Goal: Task Accomplishment & Management: Use online tool/utility

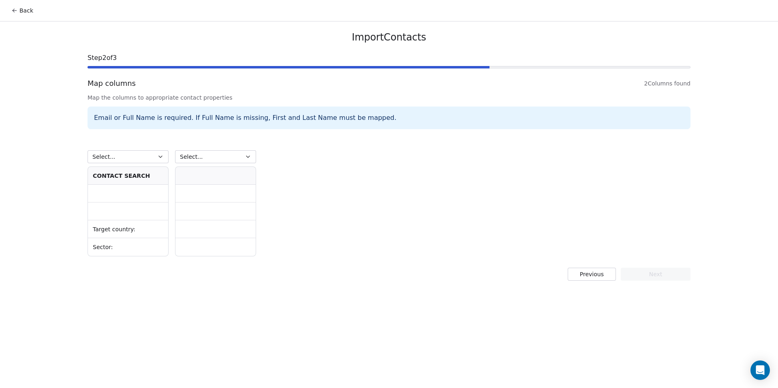
click at [25, 10] on button "Back" at bounding box center [22, 10] width 32 height 15
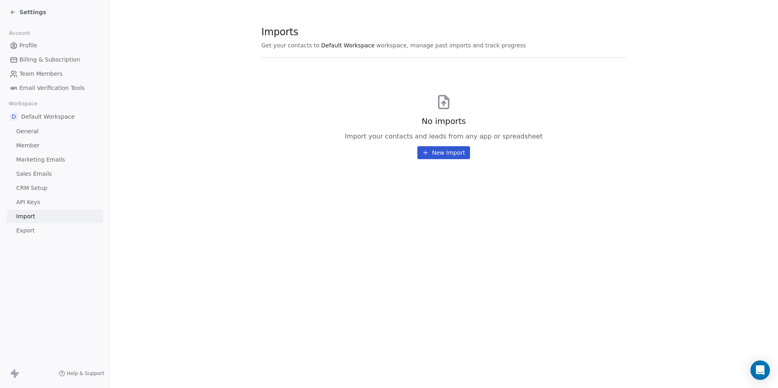
click at [48, 175] on span "Sales Emails" at bounding box center [34, 174] width 36 height 9
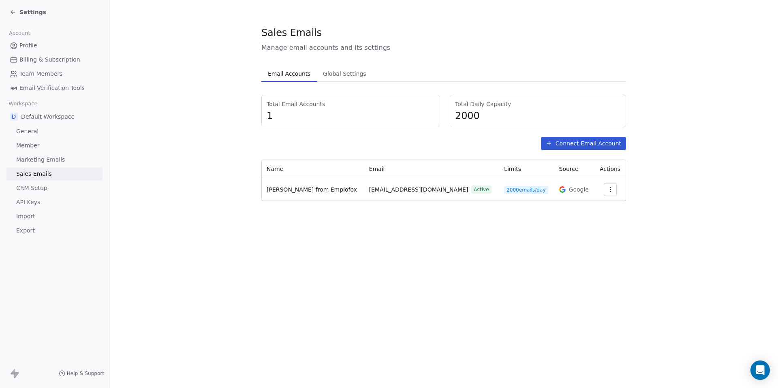
click at [549, 144] on icon at bounding box center [549, 143] width 6 height 6
click at [348, 71] on span "Global Settings" at bounding box center [345, 73] width 50 height 11
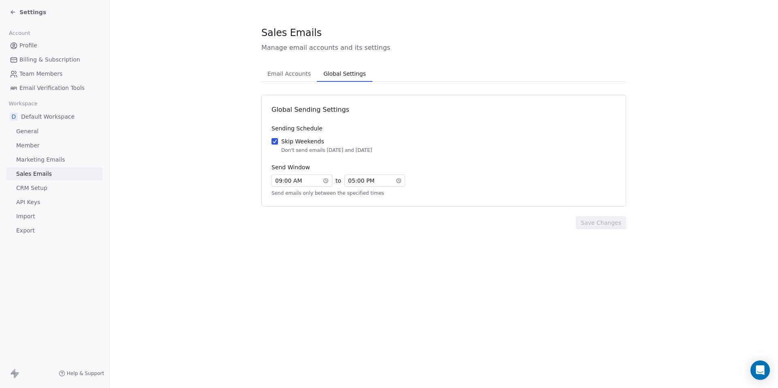
click at [48, 163] on span "Marketing Emails" at bounding box center [40, 160] width 49 height 9
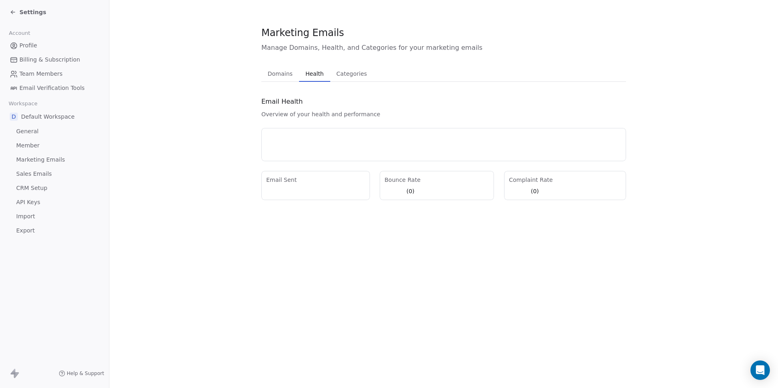
click at [302, 72] on span "Health" at bounding box center [314, 73] width 25 height 11
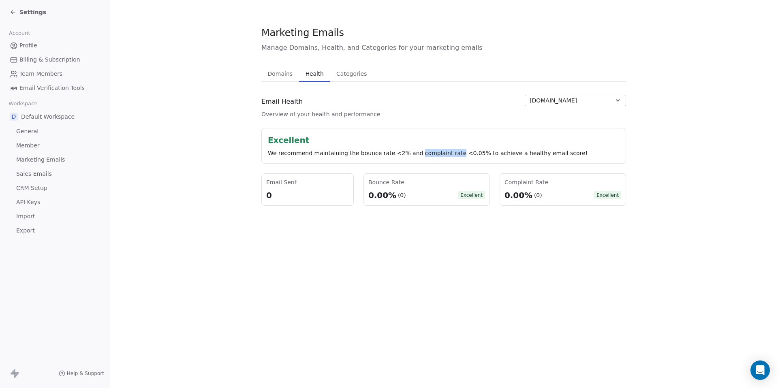
drag, startPoint x: 413, startPoint y: 154, endPoint x: 452, endPoint y: 154, distance: 38.9
click at [452, 154] on div "We recommend maintaining the bounce rate <2% and complaint rate <0.05% to achie…" at bounding box center [444, 153] width 352 height 8
copy div "complaint rate"
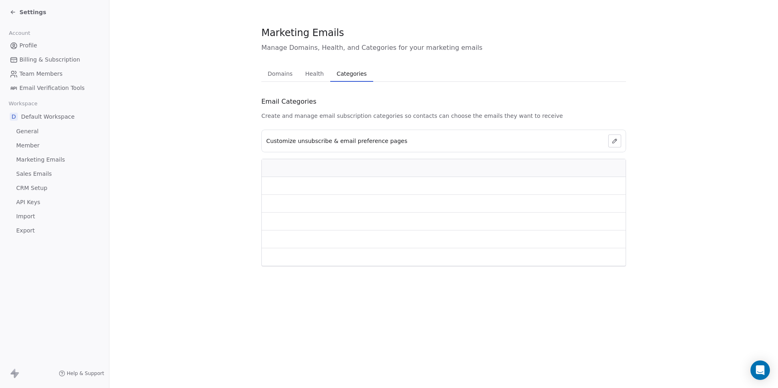
click at [345, 78] on span "Categories" at bounding box center [352, 73] width 36 height 11
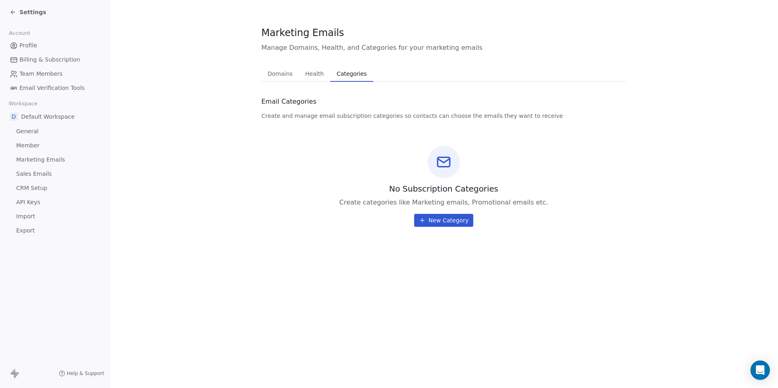
click at [282, 76] on span "Domains" at bounding box center [281, 73] width 32 height 11
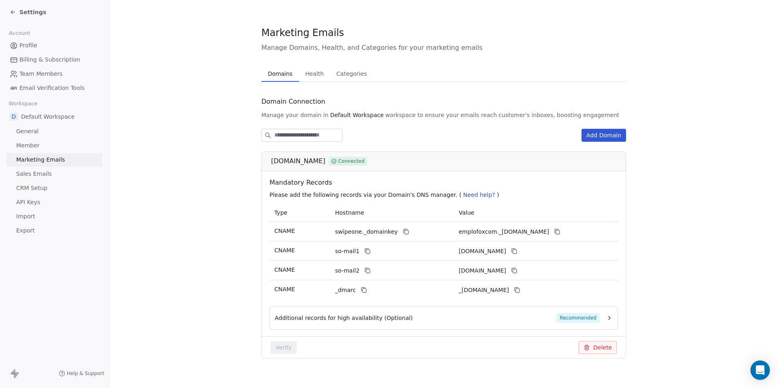
click at [46, 147] on link "Member" at bounding box center [54, 145] width 96 height 13
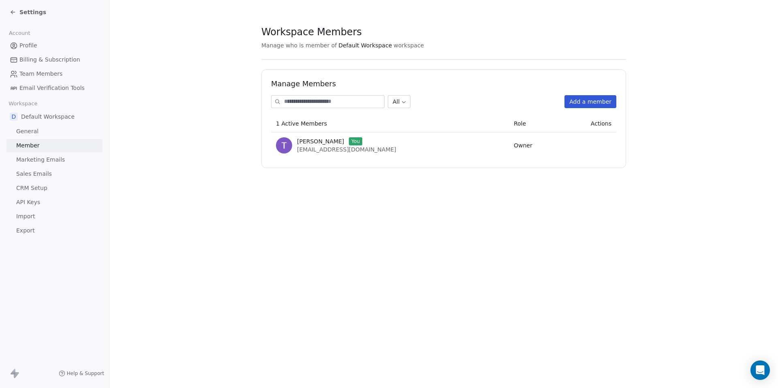
click at [49, 131] on link "General" at bounding box center [54, 131] width 96 height 13
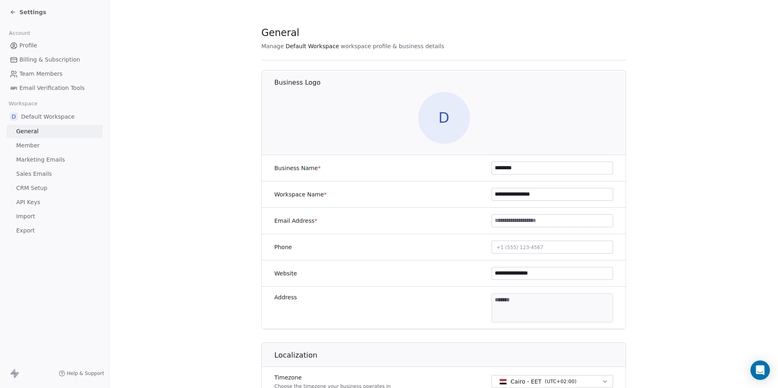
click at [34, 58] on span "Billing & Subscription" at bounding box center [49, 60] width 61 height 9
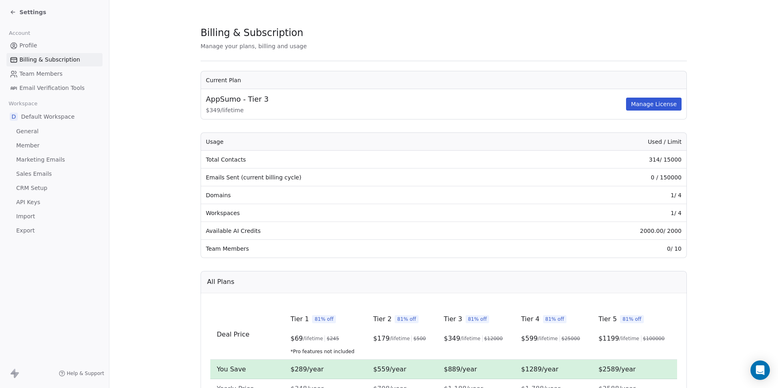
click at [29, 216] on span "Import" at bounding box center [25, 216] width 19 height 9
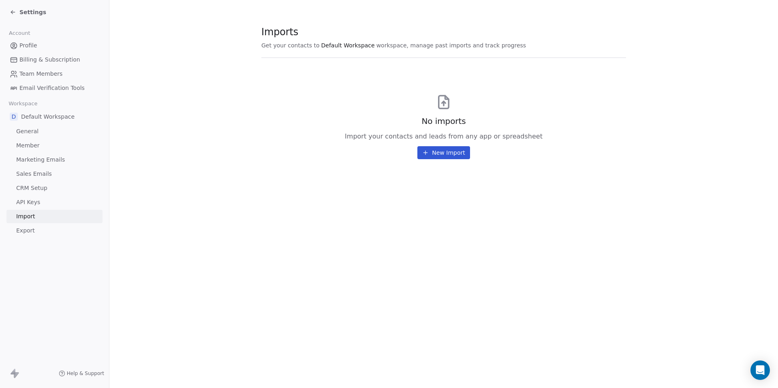
click at [437, 151] on button "New Import" at bounding box center [443, 152] width 52 height 13
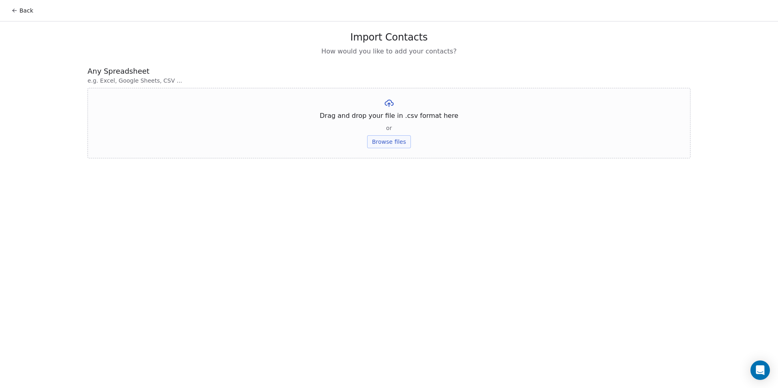
click at [400, 142] on button "Browse files" at bounding box center [389, 141] width 44 height 13
click at [388, 120] on button "Upload" at bounding box center [389, 119] width 30 height 13
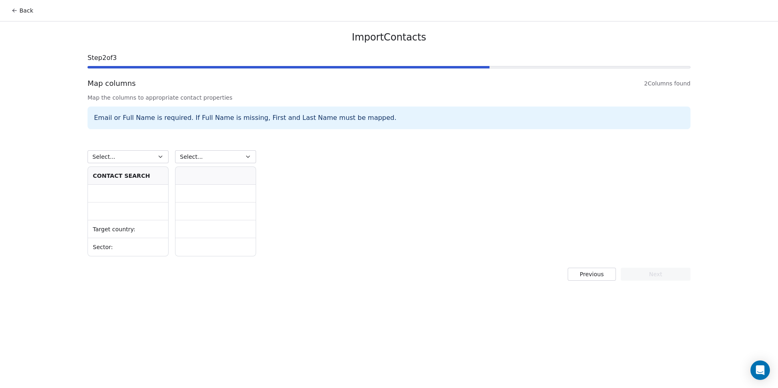
click at [124, 176] on th "﻿CONTACT SEARCH" at bounding box center [128, 176] width 80 height 18
click at [187, 177] on th at bounding box center [215, 176] width 80 height 18
click at [131, 231] on td "Target country:" at bounding box center [128, 229] width 80 height 18
click at [199, 227] on td at bounding box center [215, 229] width 80 height 18
click at [144, 157] on button "Select..." at bounding box center [128, 156] width 81 height 13
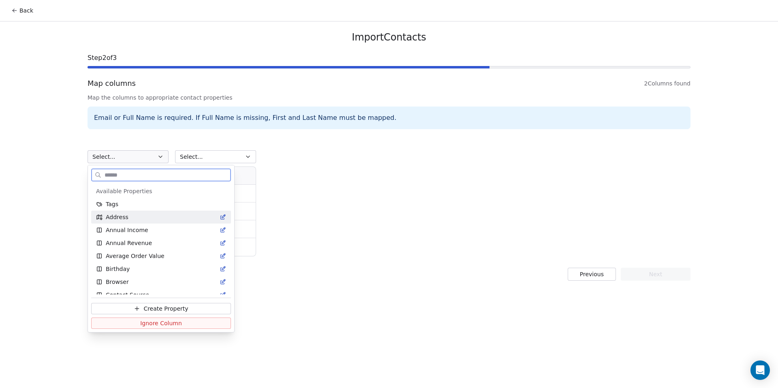
click at [136, 221] on div "Address" at bounding box center [161, 217] width 130 height 8
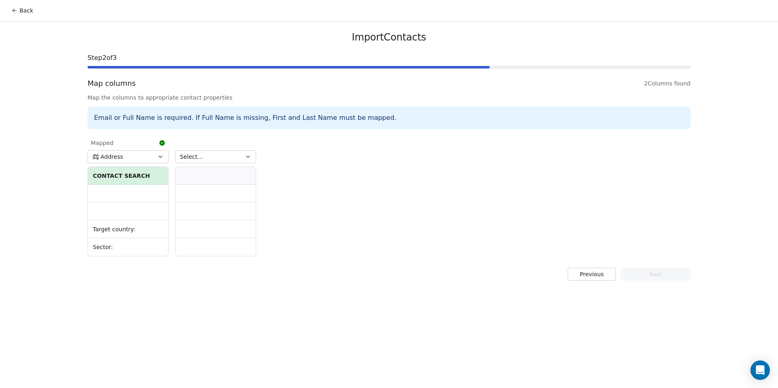
click at [202, 161] on button "Select..." at bounding box center [215, 156] width 81 height 13
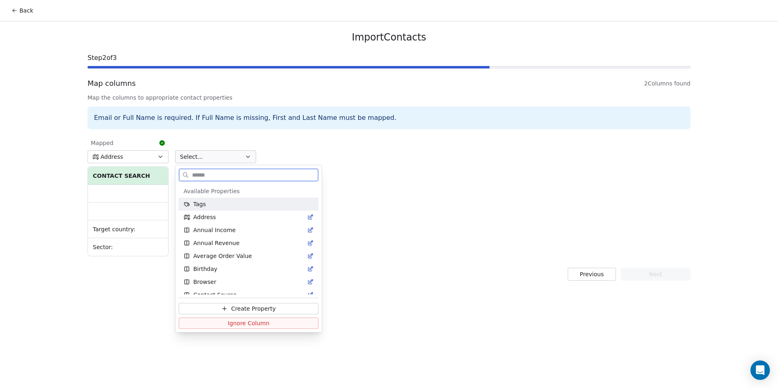
click at [199, 207] on span "Tags" at bounding box center [199, 204] width 13 height 8
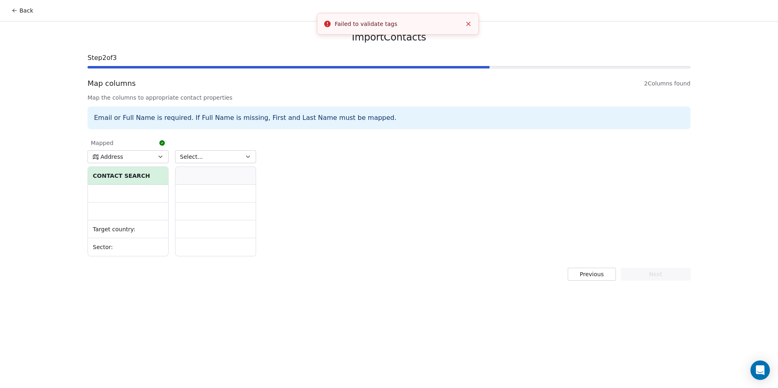
click at [238, 156] on button "Select..." at bounding box center [215, 156] width 81 height 13
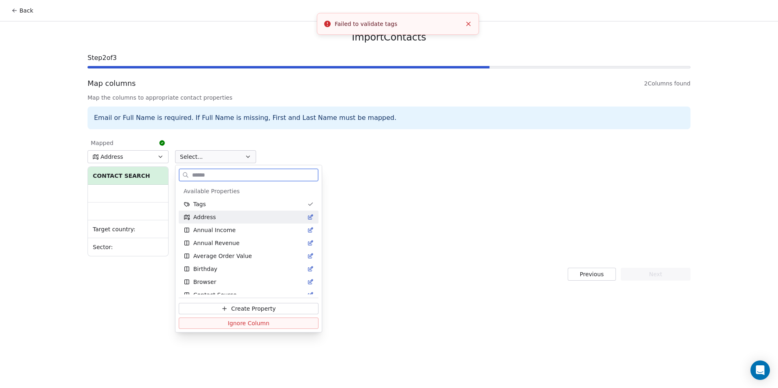
click at [220, 214] on div "Address" at bounding box center [249, 217] width 130 height 8
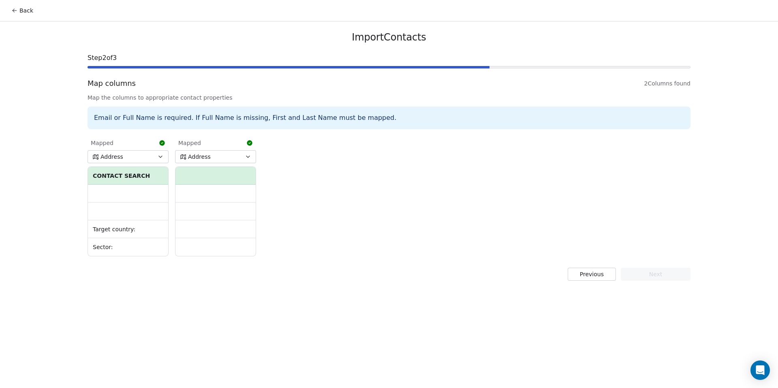
click at [25, 11] on button "Back" at bounding box center [22, 10] width 32 height 15
